Goal: Task Accomplishment & Management: Use online tool/utility

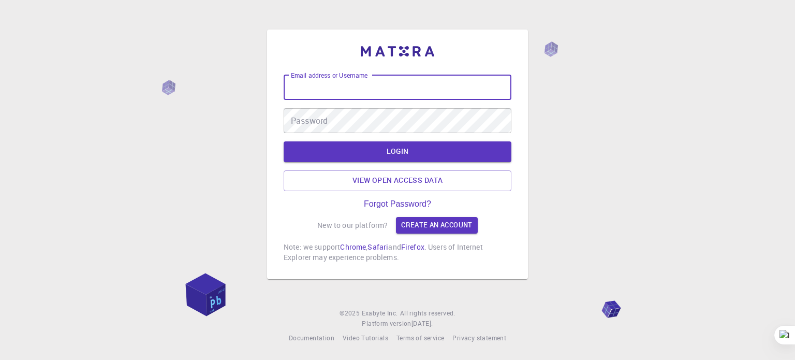
click at [364, 84] on input "Email address or Username" at bounding box center [398, 87] width 228 height 25
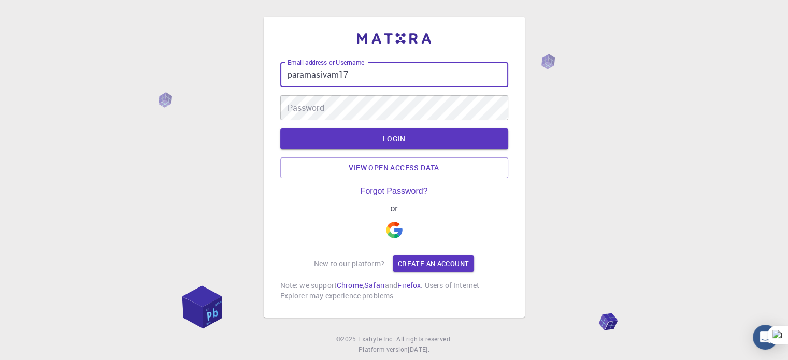
type input "paramasivam17"
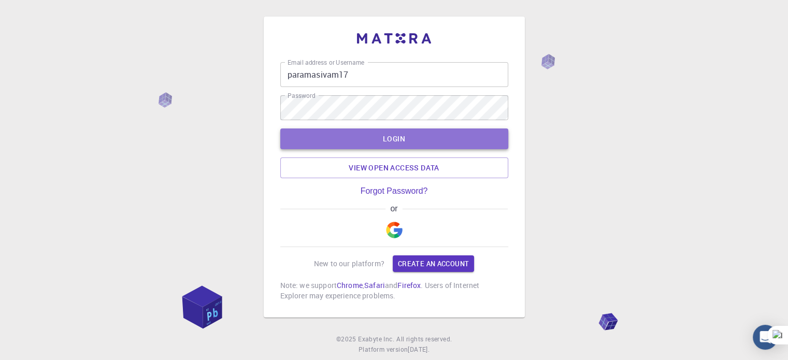
click at [393, 142] on button "LOGIN" at bounding box center [394, 138] width 228 height 21
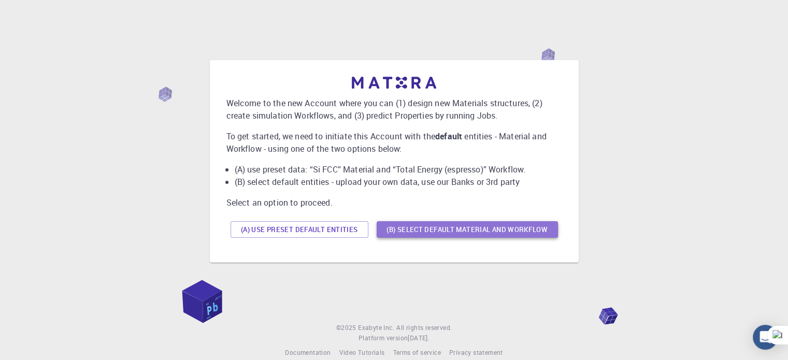
click at [458, 229] on button "(B) Select default material and workflow" at bounding box center [466, 229] width 181 height 17
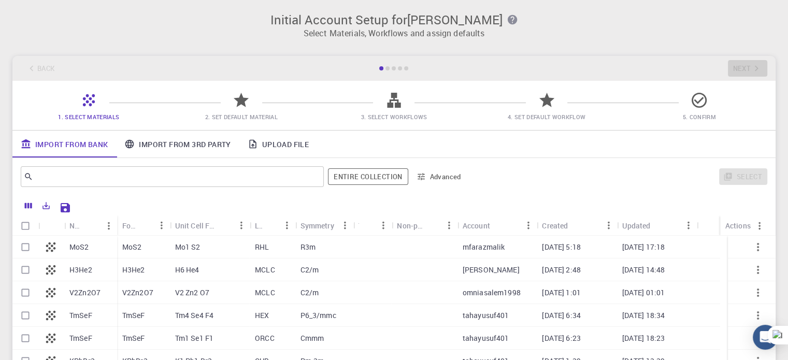
scroll to position [110, 0]
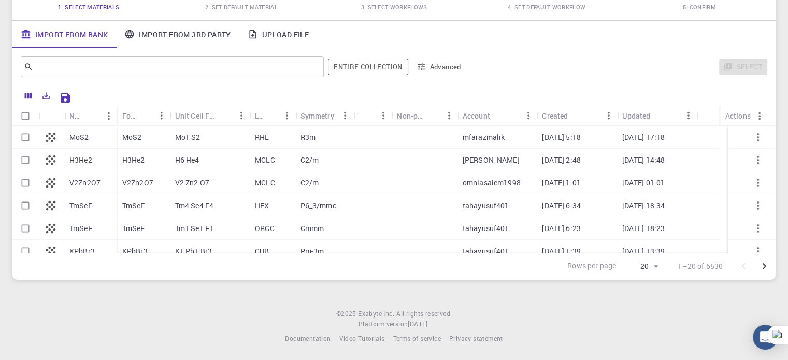
click at [79, 140] on p "MoS2" at bounding box center [79, 137] width 20 height 10
checkbox input "true"
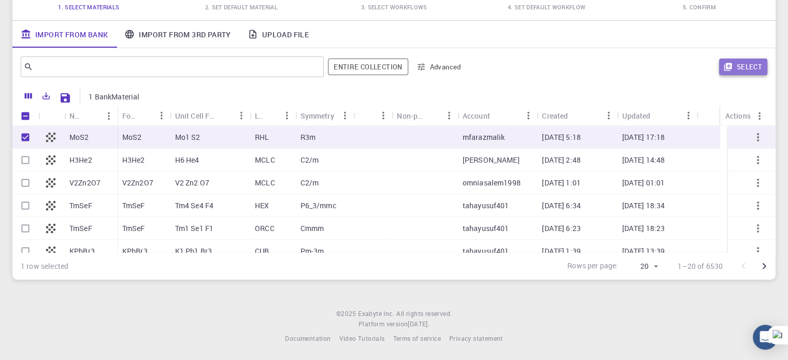
click at [751, 65] on button "Select" at bounding box center [743, 67] width 48 height 17
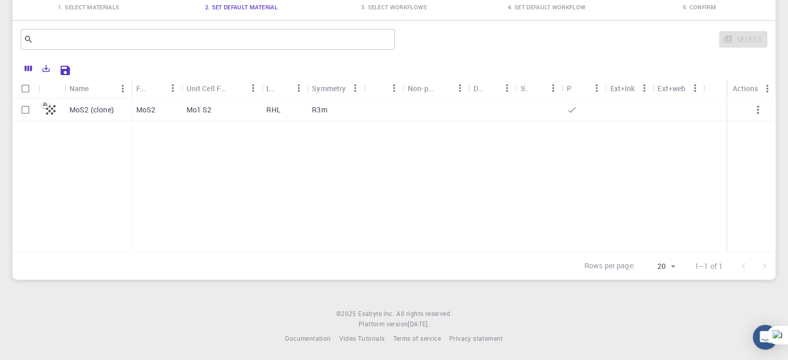
click at [60, 106] on div at bounding box center [51, 109] width 26 height 23
checkbox input "true"
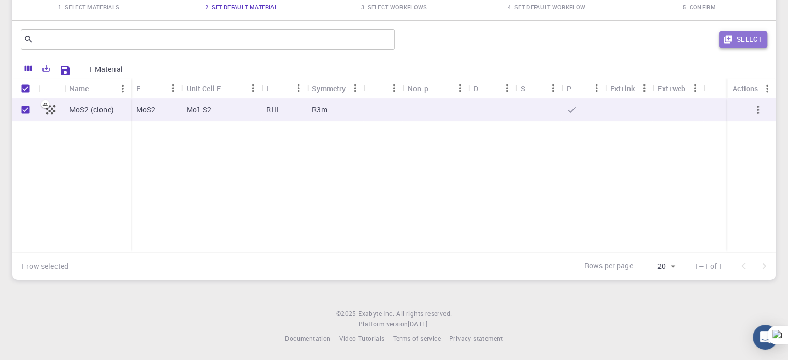
click at [752, 41] on button "Select" at bounding box center [743, 39] width 48 height 17
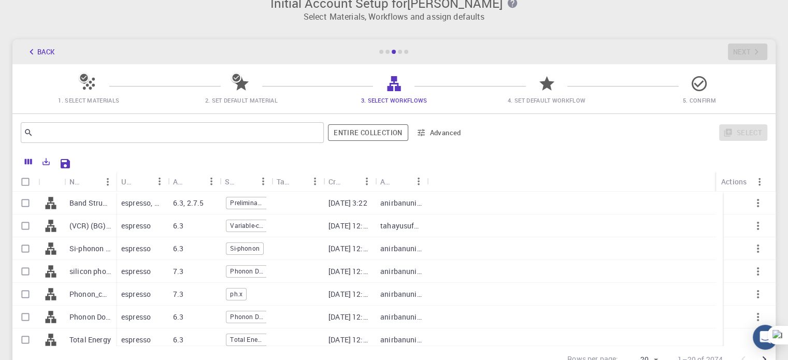
scroll to position [0, 0]
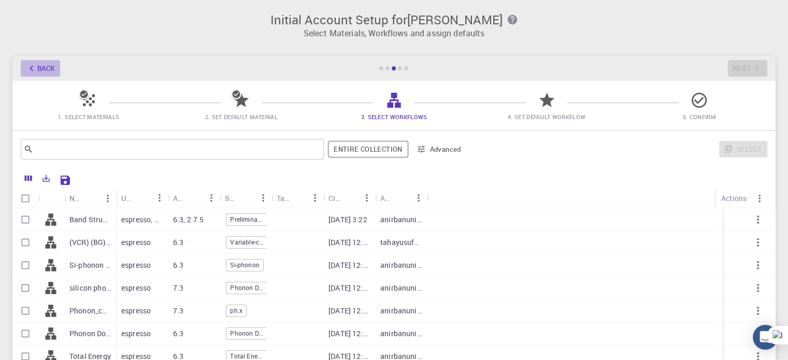
click at [37, 66] on button "Back" at bounding box center [40, 68] width 39 height 17
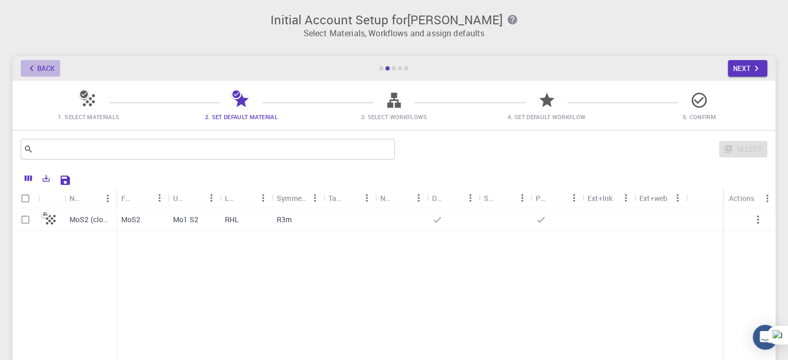
click at [37, 66] on button "Back" at bounding box center [40, 68] width 39 height 17
